Goal: Information Seeking & Learning: Learn about a topic

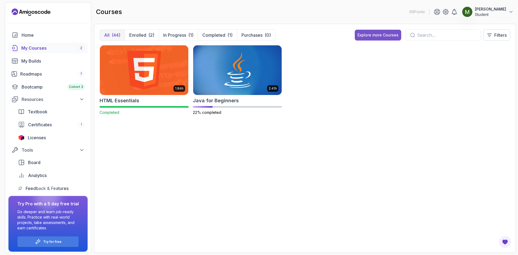
click at [377, 34] on div "Explore more Courses" at bounding box center [378, 34] width 41 height 5
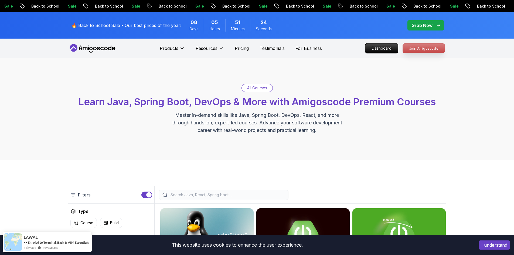
click at [426, 48] on p "Join Amigoscode" at bounding box center [424, 48] width 42 height 9
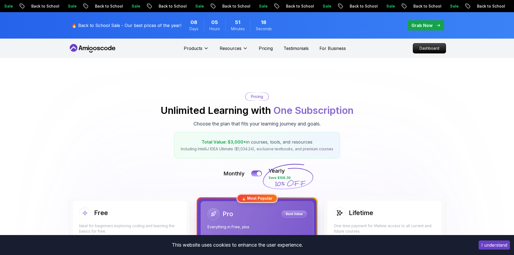
click at [144, 22] on p "🔥 Back to School Sale - Our best prices of the year!" at bounding box center [127, 25] width 110 height 6
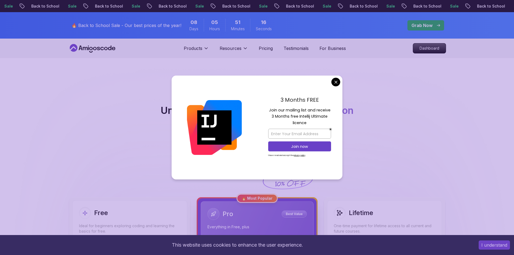
click at [334, 77] on div "3 Months FREE Join our mailing list and receive 3 Months free Intellij Ultimate…" at bounding box center [300, 128] width 86 height 104
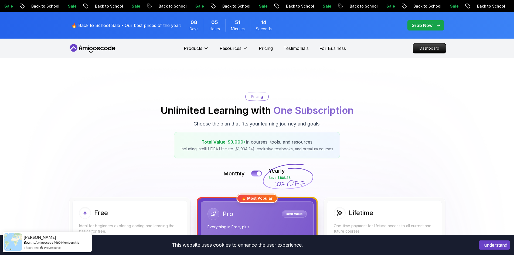
click at [263, 52] on div "Products Resources Resources Team Meet our awesome team members Blog The latest…" at bounding box center [265, 48] width 162 height 11
click at [268, 48] on p "Pricing" at bounding box center [266, 48] width 14 height 6
click at [427, 53] on nav "Products Resources Pricing Testimonials For Business Dashboard" at bounding box center [257, 48] width 378 height 19
click at [427, 49] on p "Dashboard" at bounding box center [429, 48] width 31 height 9
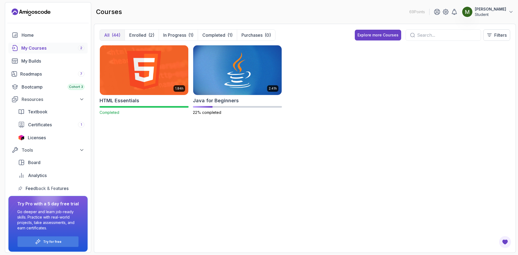
click at [500, 13] on p "Student" at bounding box center [490, 14] width 31 height 5
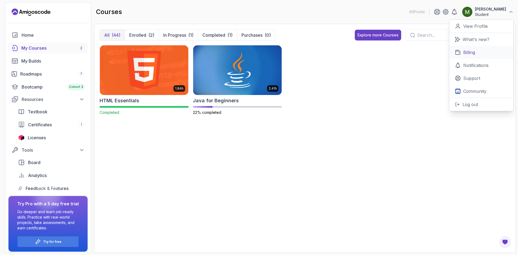
click at [474, 52] on p "Billing" at bounding box center [470, 52] width 12 height 6
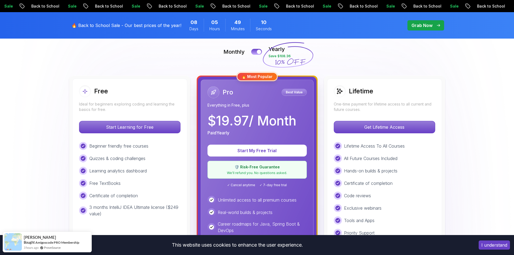
scroll to position [135, 0]
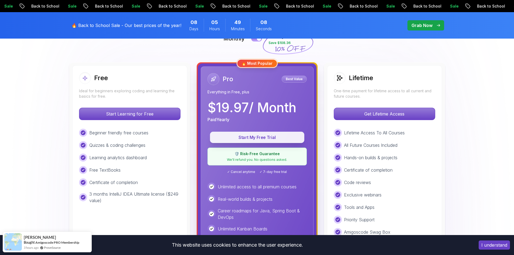
click at [268, 138] on p "Start My Free Trial" at bounding box center [257, 137] width 82 height 6
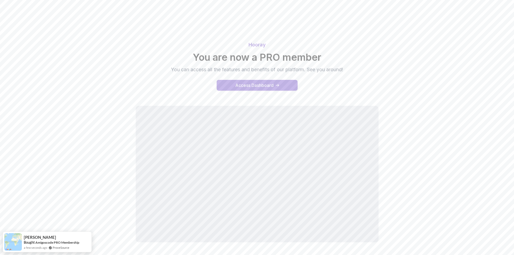
click at [258, 87] on div "Access Dashboard" at bounding box center [254, 85] width 38 height 6
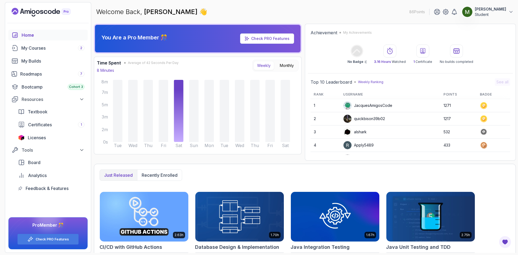
click at [494, 15] on p "Student" at bounding box center [490, 14] width 31 height 5
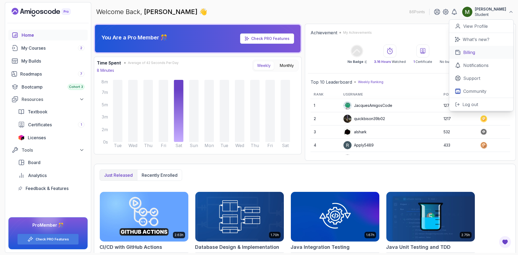
click at [472, 52] on p "Billing" at bounding box center [470, 52] width 12 height 6
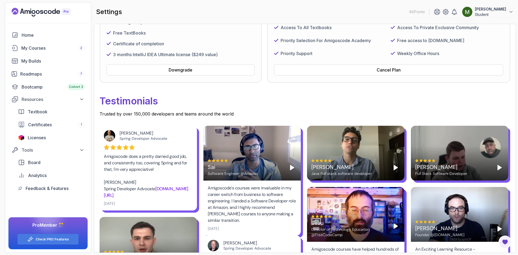
scroll to position [45, 0]
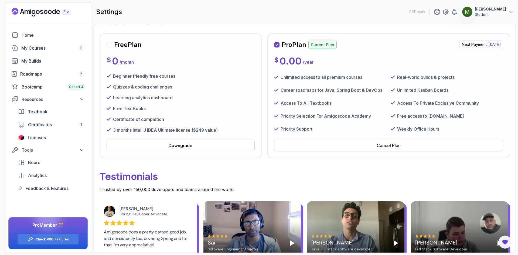
click at [369, 146] on button "Cancel Plan" at bounding box center [388, 145] width 229 height 11
click at [498, 14] on p "Student" at bounding box center [490, 14] width 31 height 5
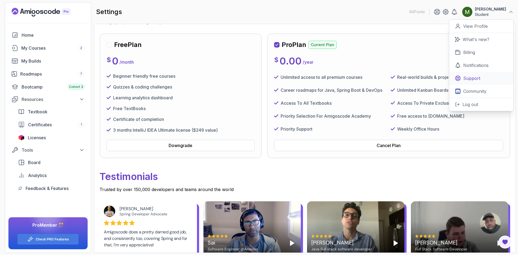
click at [478, 80] on p "Support" at bounding box center [472, 78] width 17 height 6
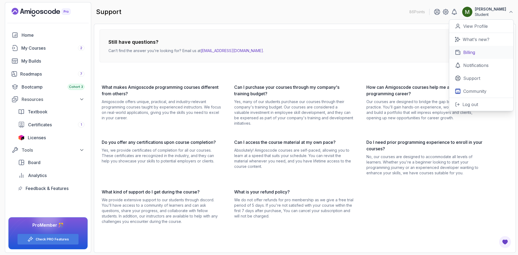
click at [483, 55] on link "Billing" at bounding box center [482, 52] width 64 height 13
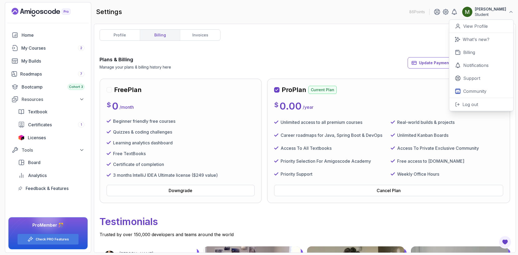
click at [378, 102] on div "$ 0.00 / year" at bounding box center [388, 106] width 229 height 11
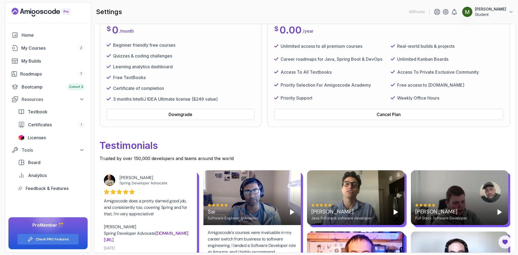
scroll to position [90, 0]
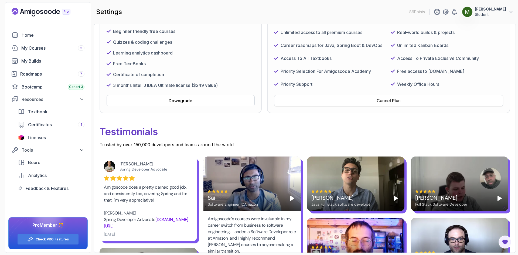
click at [344, 100] on button "Cancel Plan" at bounding box center [388, 100] width 229 height 11
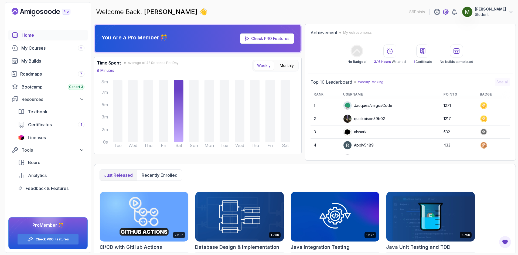
click at [449, 13] on icon at bounding box center [445, 11] width 5 height 5
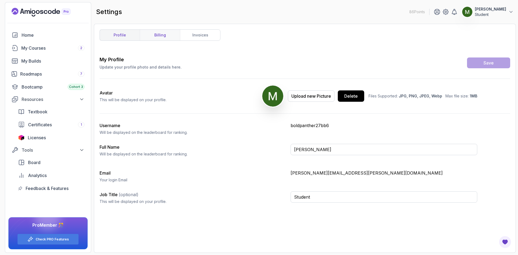
click at [171, 34] on link "billing" at bounding box center [160, 35] width 40 height 11
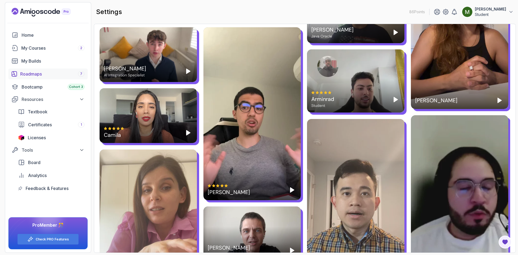
scroll to position [360, 0]
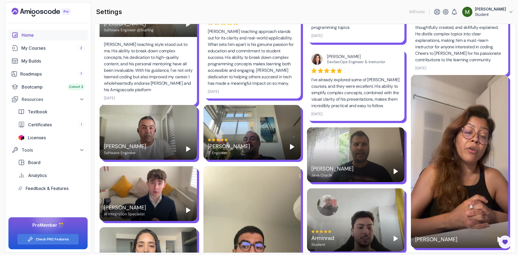
click at [31, 31] on link "Home" at bounding box center [47, 35] width 79 height 11
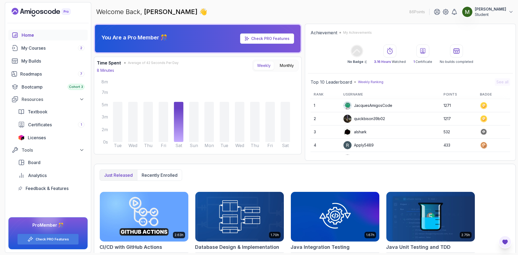
click at [502, 242] on icon "Open Feedback Button" at bounding box center [505, 242] width 6 height 6
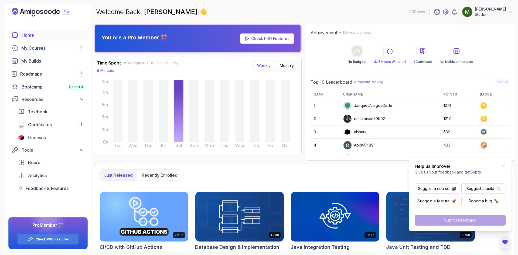
click at [491, 47] on div "No Badge :( 3.16 Hours Watched 1 Certificate No builds completed" at bounding box center [411, 54] width 200 height 19
click at [495, 14] on p "Student" at bounding box center [490, 14] width 31 height 5
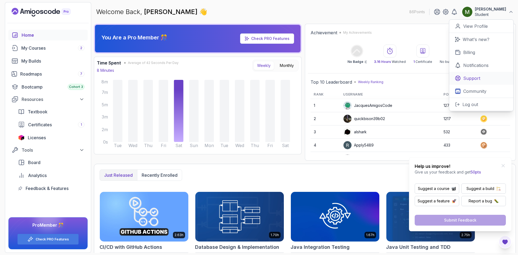
click at [481, 79] on link "Support" at bounding box center [482, 78] width 64 height 13
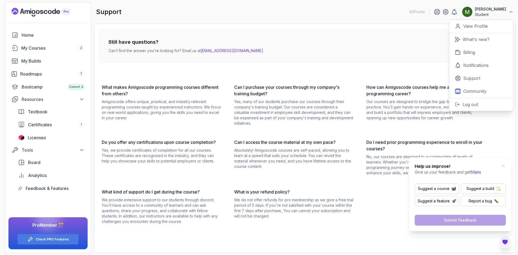
click at [220, 51] on link "hello@amigoscode.com" at bounding box center [232, 50] width 62 height 5
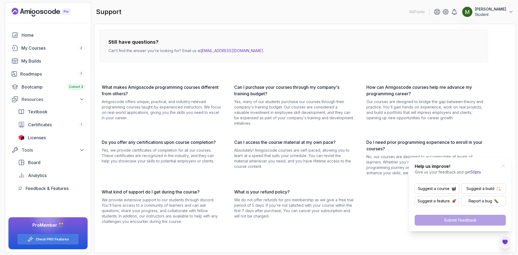
click at [306, 28] on div "Still have questions? Can’t find the answer you’re looking for? Email us at hel…" at bounding box center [305, 138] width 422 height 229
drag, startPoint x: 262, startPoint y: 50, endPoint x: 203, endPoint y: 49, distance: 58.9
click at [203, 49] on div "Still have questions? Can’t find the answer you’re looking for? Email us at hel…" at bounding box center [294, 45] width 389 height 33
copy p "hello@amigoscode.com ."
click at [32, 73] on div "Roadmaps 7" at bounding box center [52, 74] width 64 height 6
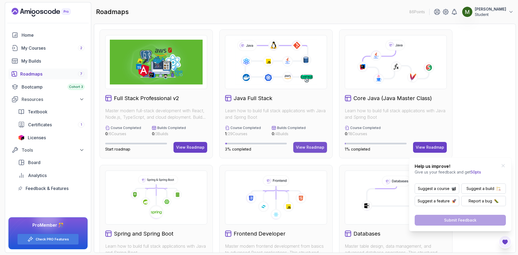
click at [317, 148] on div "View Roadmap" at bounding box center [310, 147] width 28 height 5
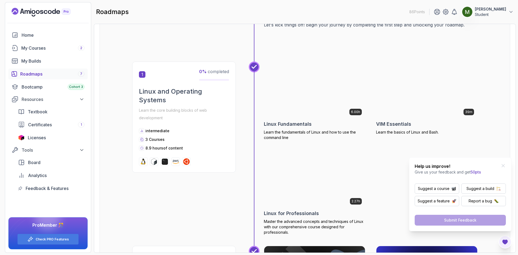
scroll to position [90, 0]
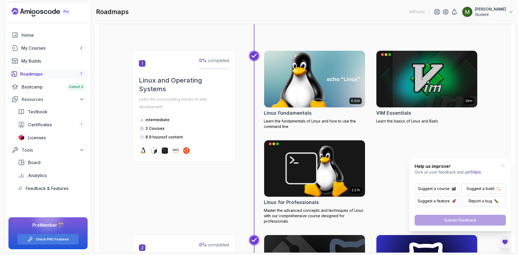
click at [292, 81] on img at bounding box center [315, 78] width 106 height 59
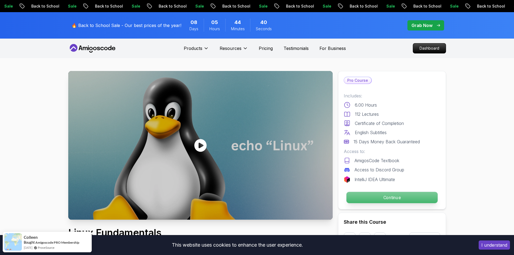
click at [388, 195] on p "Continue" at bounding box center [391, 197] width 91 height 11
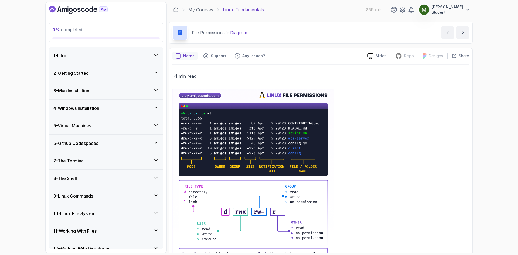
click at [86, 56] on div "1 - Intro" at bounding box center [105, 55] width 105 height 6
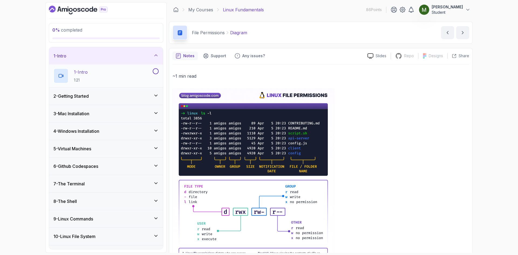
click at [102, 72] on div "1 - Intro 1:21" at bounding box center [102, 75] width 98 height 15
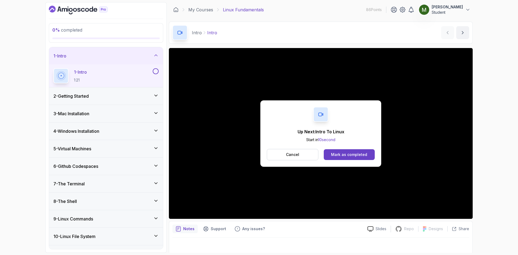
click at [364, 161] on div "Up Next: Intro To Linux Start in 10 second Cancel Mark as completed" at bounding box center [321, 133] width 121 height 66
click at [360, 156] on div "Mark as completed" at bounding box center [349, 154] width 36 height 5
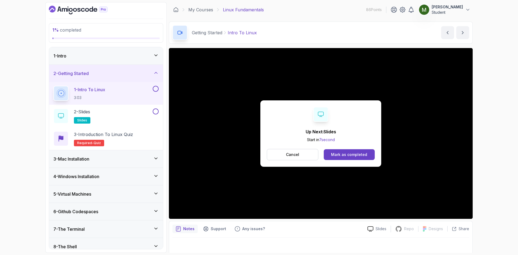
scroll to position [4, 0]
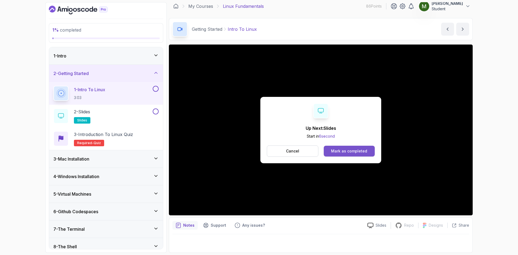
click at [353, 153] on div "Mark as completed" at bounding box center [349, 150] width 36 height 5
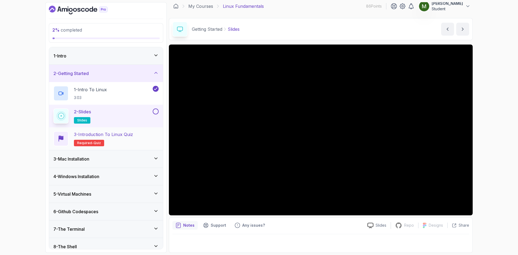
click at [123, 133] on p "3 - Introduction to Linux Quiz" at bounding box center [103, 134] width 59 height 6
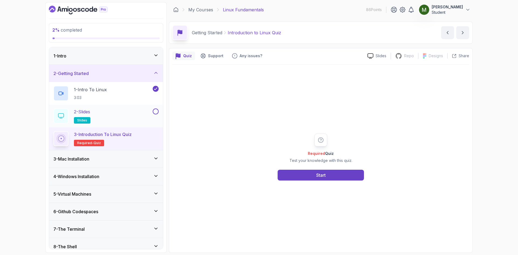
click at [146, 111] on div "2 - Slides slides" at bounding box center [102, 116] width 98 height 15
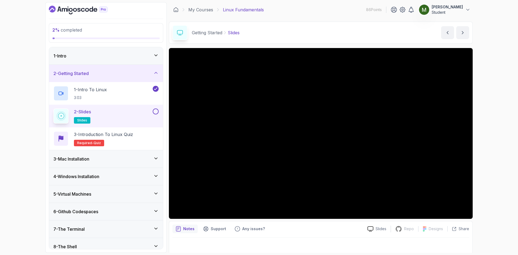
click at [154, 110] on button at bounding box center [156, 112] width 6 height 6
click at [127, 133] on p "3 - Introduction to Linux Quiz" at bounding box center [103, 134] width 59 height 6
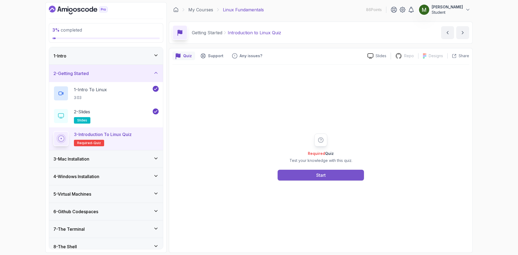
click at [305, 173] on button "Start" at bounding box center [321, 175] width 86 height 11
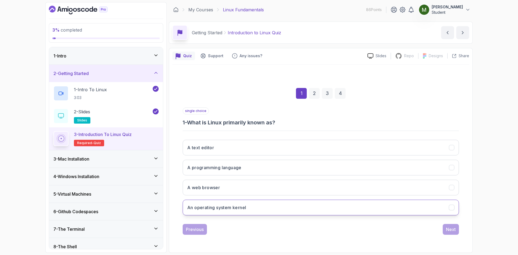
click at [241, 208] on h3 "An operating system kernel" at bounding box center [216, 207] width 59 height 6
click at [452, 228] on div "Next" at bounding box center [451, 229] width 10 height 6
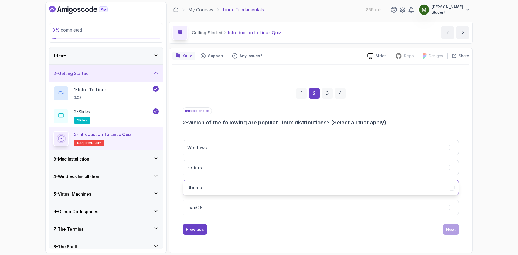
click at [222, 192] on button "Ubuntu" at bounding box center [321, 188] width 276 height 16
click at [448, 231] on div "Next" at bounding box center [451, 229] width 10 height 6
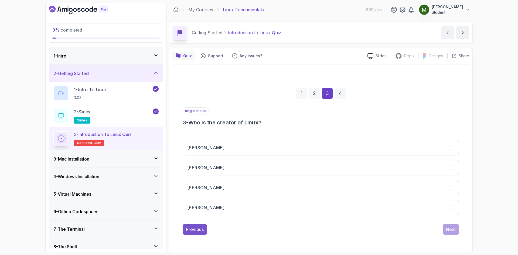
click at [199, 226] on div "Previous" at bounding box center [195, 229] width 18 height 6
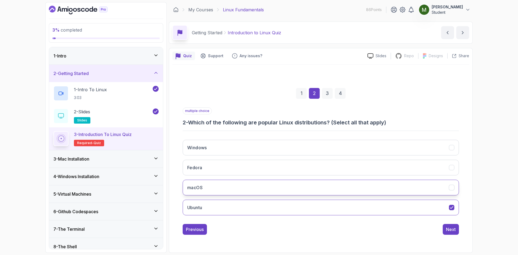
click at [445, 186] on button "macOS" at bounding box center [321, 188] width 276 height 16
click at [454, 186] on icon "macOS" at bounding box center [452, 187] width 5 height 5
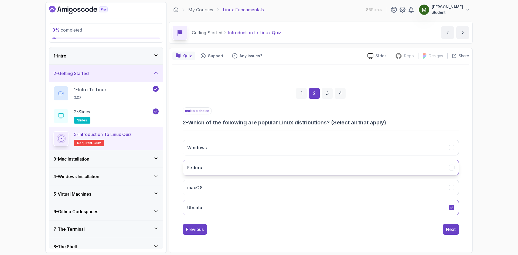
click at [450, 161] on button "Fedora" at bounding box center [321, 168] width 276 height 16
click at [450, 227] on div "Next" at bounding box center [451, 229] width 10 height 6
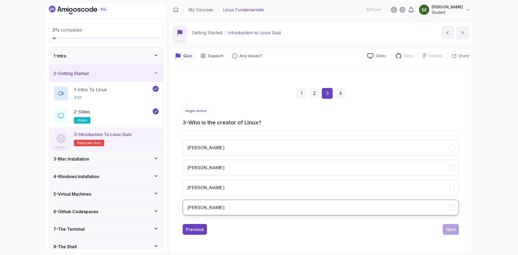
click at [221, 207] on button "Linus Torvalds" at bounding box center [321, 208] width 276 height 16
click at [457, 229] on button "Next" at bounding box center [451, 229] width 16 height 11
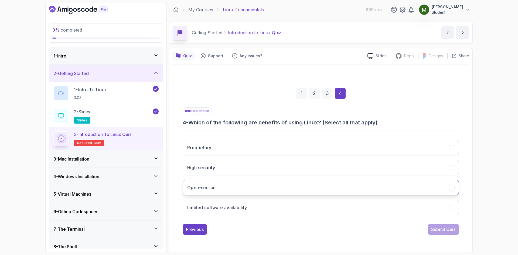
click at [227, 188] on button "Open-source" at bounding box center [321, 188] width 276 height 16
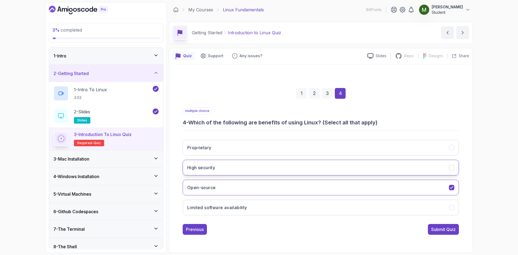
click at [252, 165] on button "High security" at bounding box center [321, 168] width 276 height 16
click at [443, 227] on div "Submit Quiz" at bounding box center [443, 229] width 25 height 6
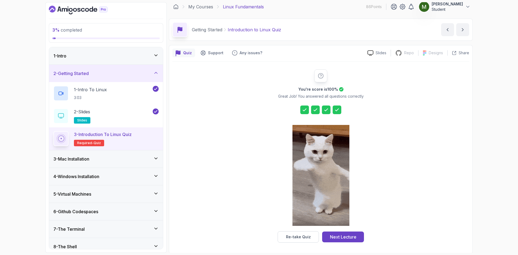
scroll to position [4, 0]
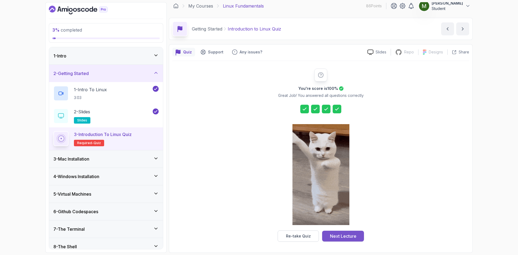
click at [356, 234] on div "Next Lecture" at bounding box center [343, 236] width 26 height 6
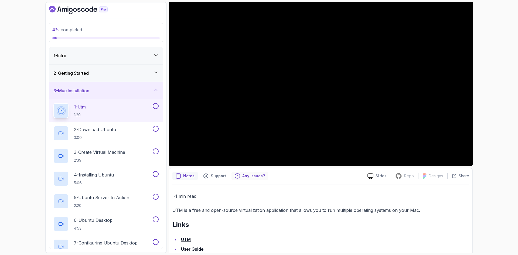
scroll to position [66, 0]
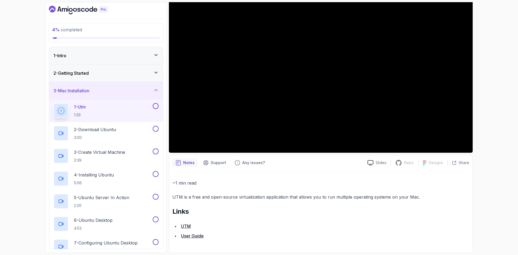
click at [185, 225] on link "UTM" at bounding box center [186, 226] width 10 height 5
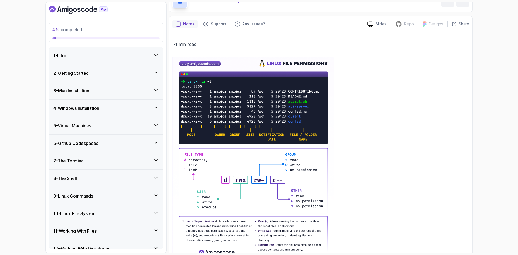
scroll to position [45, 0]
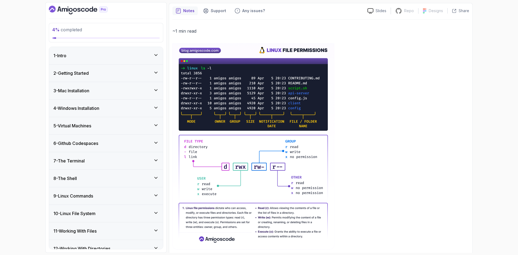
click at [106, 90] on div "3 - Mac Installation" at bounding box center [105, 90] width 105 height 6
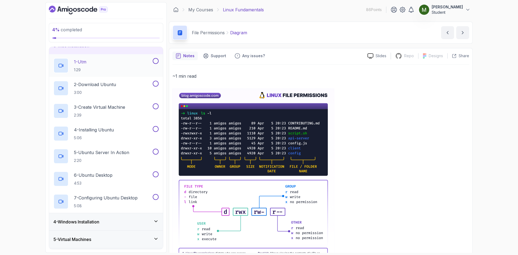
click at [155, 61] on button at bounding box center [156, 61] width 6 height 6
click at [157, 85] on button at bounding box center [156, 84] width 6 height 6
click at [157, 110] on button "3 - Create Virtual Machine 2:39" at bounding box center [105, 110] width 105 height 15
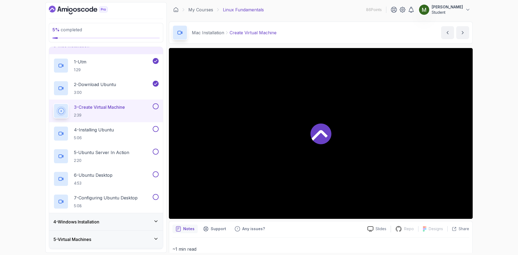
click at [157, 109] on button at bounding box center [156, 106] width 6 height 6
click at [156, 132] on button at bounding box center [156, 129] width 6 height 6
click at [155, 150] on button at bounding box center [156, 152] width 6 height 6
drag, startPoint x: 156, startPoint y: 175, endPoint x: 157, endPoint y: 189, distance: 14.1
click at [155, 175] on button at bounding box center [156, 174] width 6 height 6
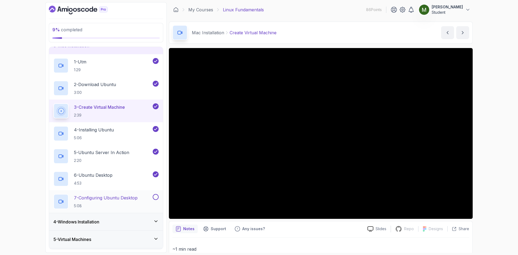
click at [154, 198] on button at bounding box center [156, 197] width 6 height 6
click at [121, 219] on div "4 - Windows Installation" at bounding box center [105, 222] width 105 height 6
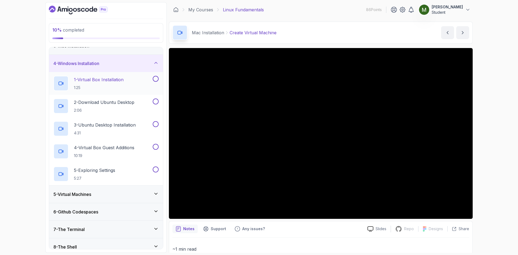
click at [115, 85] on p "1:25" at bounding box center [99, 87] width 50 height 5
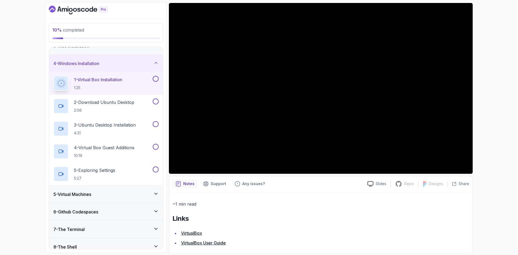
click at [498, 40] on div "10 % completed 1 - Intro 2 - Getting Started 3 - Mac Installation 4 - Windows I…" at bounding box center [259, 127] width 518 height 255
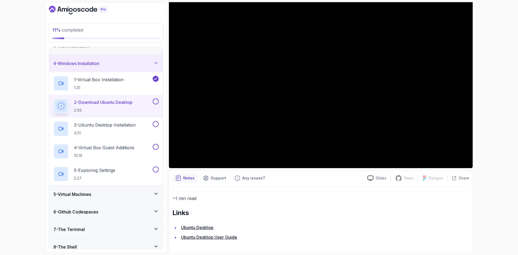
scroll to position [52, 0]
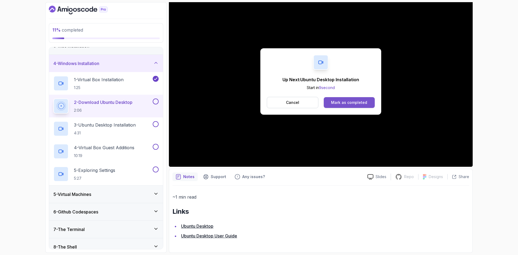
click at [327, 102] on button "Mark as completed" at bounding box center [349, 102] width 51 height 11
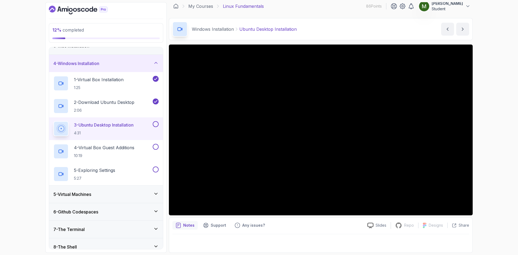
scroll to position [4, 0]
click at [164, 141] on div "12 % completed 1 - Intro 2 - Getting Started 3 - Mac Installation 4 - Windows I…" at bounding box center [105, 127] width 121 height 251
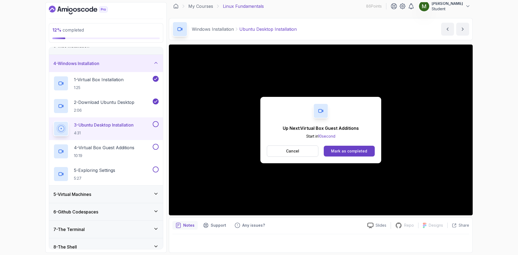
click at [322, 167] on div "Up Next: Virtual Box Guest Additions Start in 10 second Cancel Mark as completed" at bounding box center [321, 130] width 304 height 171
click at [298, 153] on p "Cancel" at bounding box center [292, 150] width 13 height 5
click at [350, 154] on button "Mark as completed" at bounding box center [349, 151] width 51 height 11
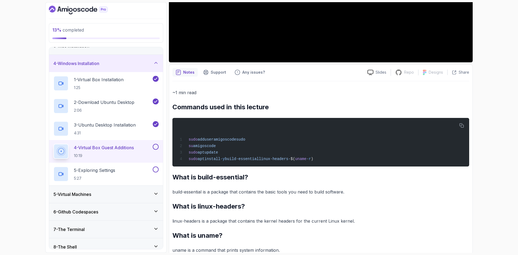
scroll to position [170, 0]
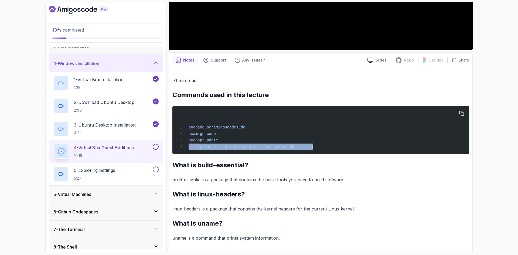
drag, startPoint x: 319, startPoint y: 147, endPoint x: 189, endPoint y: 147, distance: 130.4
click at [189, 147] on div "sudo adduser amigoscode sudo su amigoscode sudo apt update sudo apt install -y …" at bounding box center [321, 130] width 288 height 42
copy span "sudo apt install -y build-essential linux-headers- $( uname -r )"
drag, startPoint x: 251, startPoint y: 127, endPoint x: 188, endPoint y: 126, distance: 62.1
click at [188, 126] on div "sudo adduser amigoscode sudo su amigoscode sudo apt update sudo apt install -y …" at bounding box center [321, 130] width 288 height 42
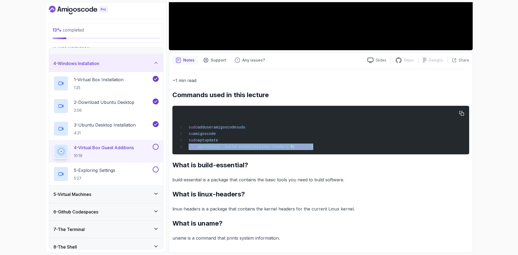
copy span "sudo adduser amigoscode sudo"
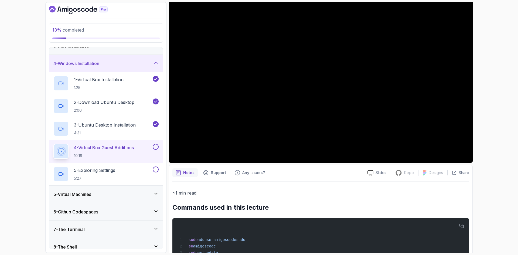
scroll to position [0, 0]
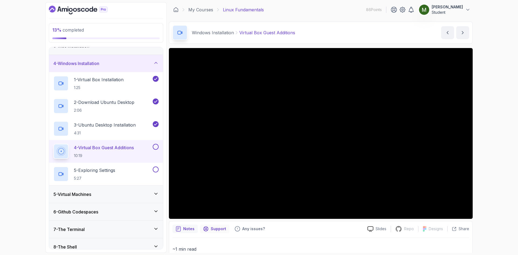
click at [223, 231] on p "Support" at bounding box center [218, 228] width 15 height 5
click at [242, 229] on p "Any issues?" at bounding box center [253, 228] width 23 height 5
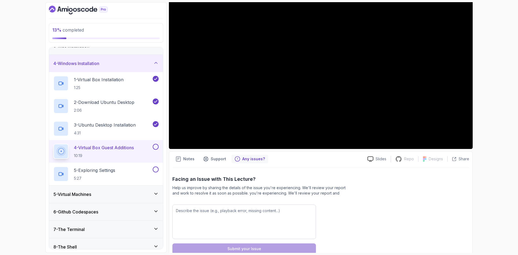
scroll to position [82, 0]
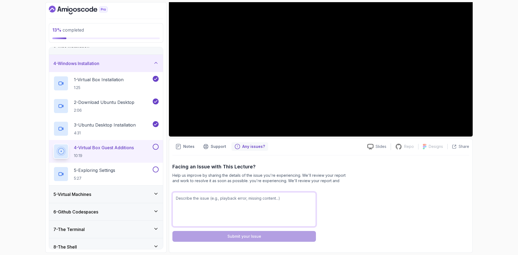
click at [234, 202] on textarea at bounding box center [245, 209] width 144 height 35
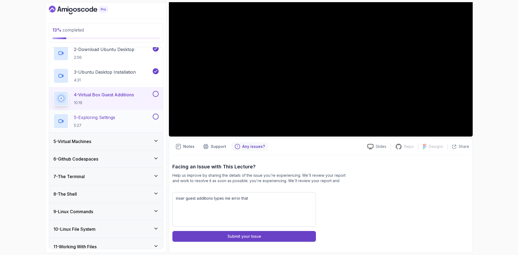
scroll to position [174, 0]
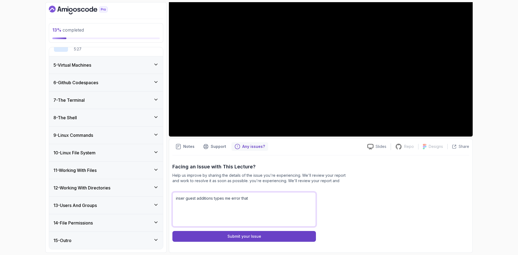
click at [266, 207] on textarea "inser guest additions types me error that" at bounding box center [245, 209] width 144 height 35
click at [263, 211] on textarea "inser guest additions types me error that" at bounding box center [245, 209] width 144 height 35
drag, startPoint x: 221, startPoint y: 208, endPoint x: 250, endPoint y: 198, distance: 30.3
click at [250, 198] on textarea "inser guest additions types me error that unable to istert the virtual optical …" at bounding box center [245, 209] width 144 height 35
paste textarea "Unable to insert the virtual optical disk C:\Program Files\Oracle\VirtualBox\VB…"
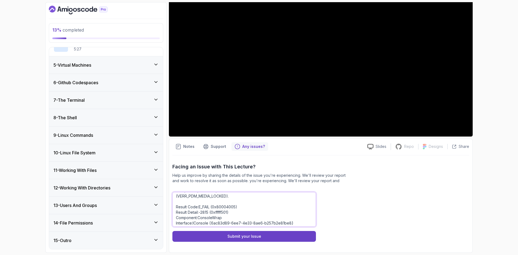
scroll to position [64, 0]
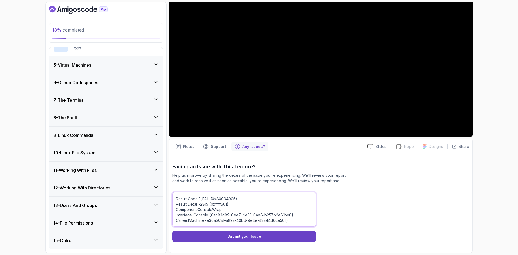
drag, startPoint x: 255, startPoint y: 216, endPoint x: 171, endPoint y: 204, distance: 84.3
click at [171, 204] on div "Notes Support Any issues? Slides Repo Repository not available Designs Design n…" at bounding box center [321, 196] width 304 height 114
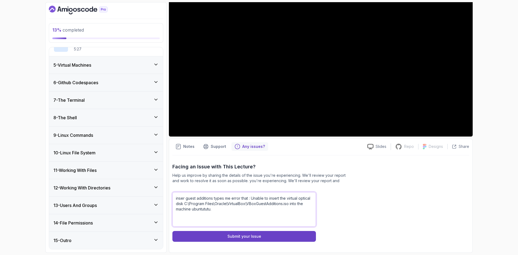
scroll to position [37, 0]
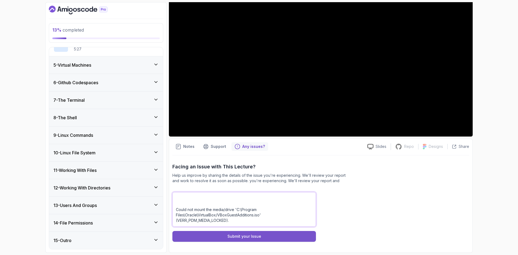
type textarea "inser guest additions types me error that : Unable to insert the virtual optica…"
click at [211, 234] on button "Submit your Issue" at bounding box center [245, 236] width 144 height 11
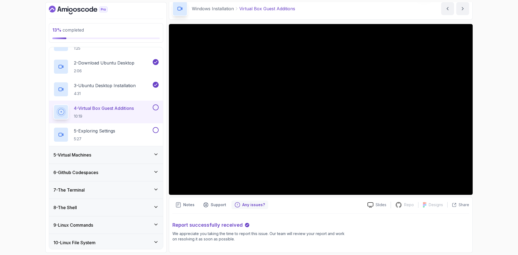
scroll to position [39, 0]
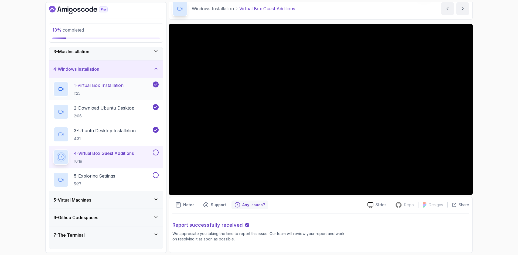
click at [106, 90] on h2 "1 - Virtual Box Installation 1:25" at bounding box center [99, 89] width 50 height 14
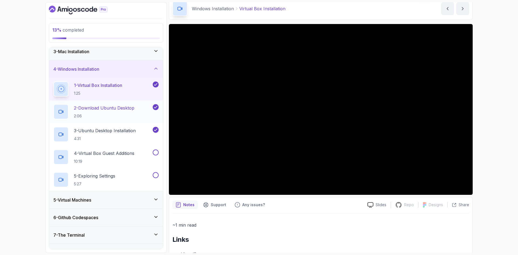
click at [114, 114] on p "2:06" at bounding box center [104, 115] width 60 height 5
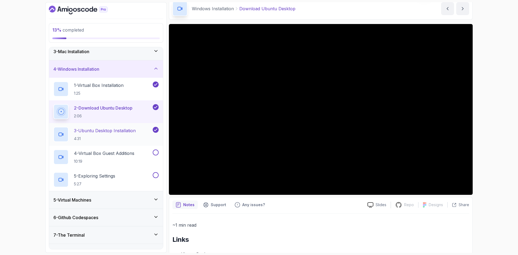
click at [113, 126] on div "3 - Ubuntu Desktop Installation 4:31" at bounding box center [106, 134] width 114 height 23
click at [119, 137] on p "4:31" at bounding box center [105, 138] width 62 height 5
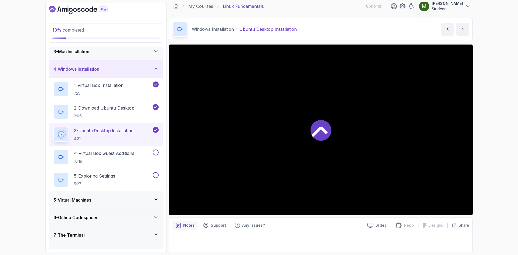
scroll to position [4, 0]
